Goal: Information Seeking & Learning: Learn about a topic

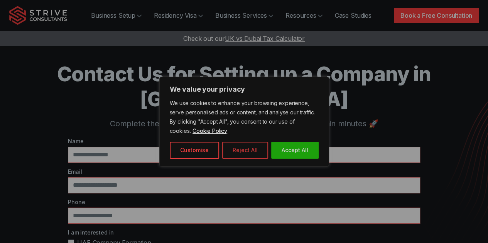
click at [252, 143] on button "Reject All" at bounding box center [245, 150] width 46 height 17
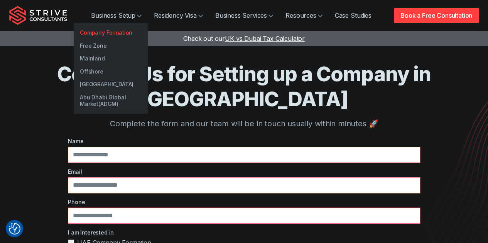
click at [105, 36] on link "Company Formation" at bounding box center [111, 32] width 74 height 13
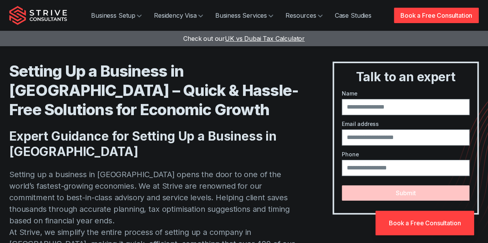
click at [99, 84] on h1 "Setting Up a Business in [GEOGRAPHIC_DATA] – Quick & Hassle-Free Solutions for …" at bounding box center [155, 91] width 292 height 58
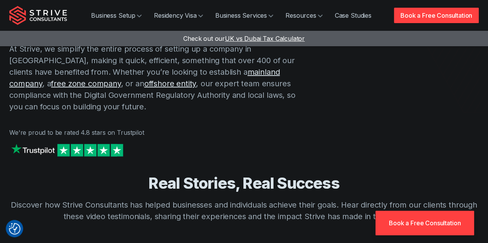
scroll to position [200, 0]
